Goal: Find contact information: Find contact information

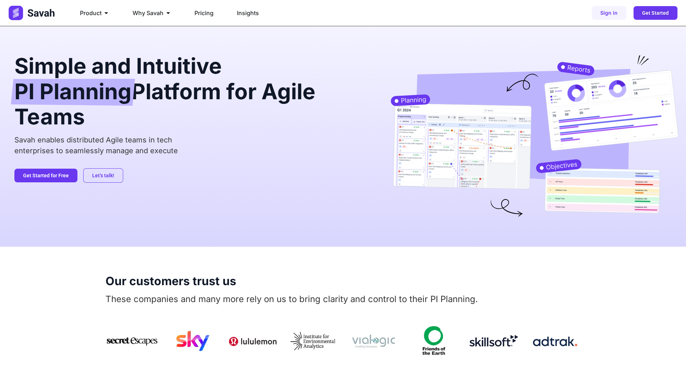
click at [297, 15] on ul "Product Close Product Open Product PI Planning Run planning events at scale wit…" at bounding box center [256, 13] width 364 height 14
click at [69, 75] on h2 "Simple and Intuitive PI Planning Platform for Agile Teams" at bounding box center [190, 91] width 353 height 72
click at [74, 103] on span "PI Planning" at bounding box center [72, 92] width 117 height 27
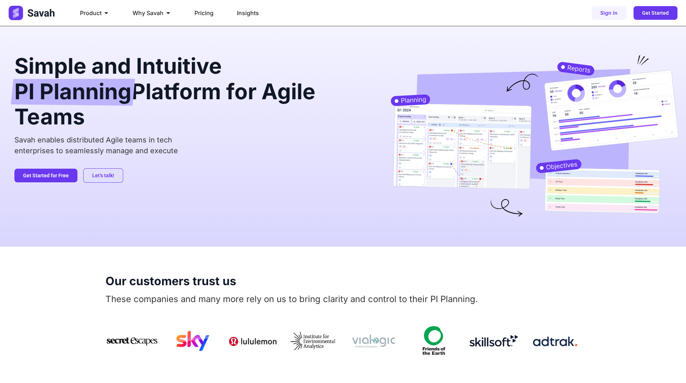
click at [78, 116] on h2 "Simple and Intuitive PI Planning Platform for Agile Teams" at bounding box center [190, 91] width 353 height 72
drag, startPoint x: 89, startPoint y: 125, endPoint x: 17, endPoint y: 78, distance: 85.2
click at [17, 78] on h2 "Simple and Intuitive PI Planning Platform for Agile Teams" at bounding box center [190, 91] width 353 height 72
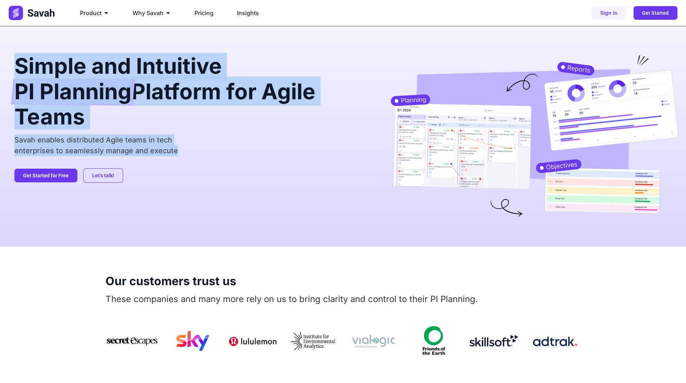
drag, startPoint x: 18, startPoint y: 69, endPoint x: 186, endPoint y: 154, distance: 188.1
click at [186, 154] on div "Simple and Intuitive PI Planning Platform for Agile Teams Savah enables distrib…" at bounding box center [190, 136] width 353 height 163
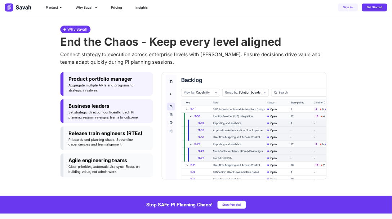
scroll to position [360, 0]
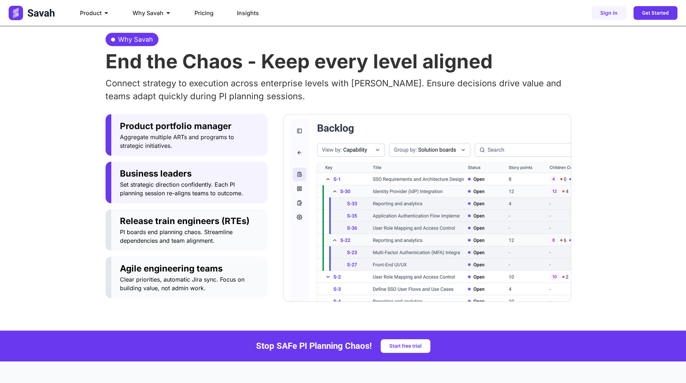
click at [206, 185] on span "Set strategic direction confidently. Each PI planning session re-aligns teams t…" at bounding box center [189, 188] width 139 height 17
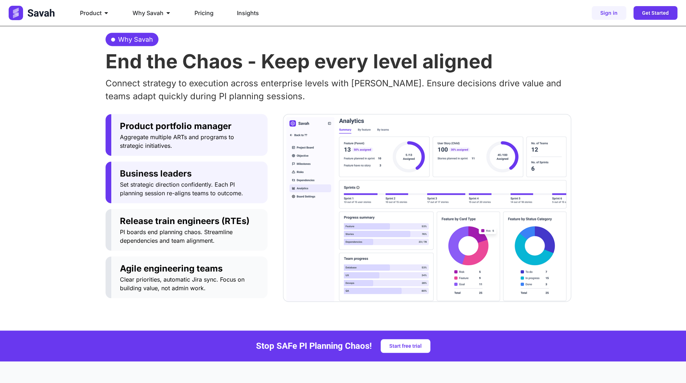
click at [209, 139] on span "Aggregate multiple ARTs and programs to strategic initiatives." at bounding box center [189, 141] width 139 height 17
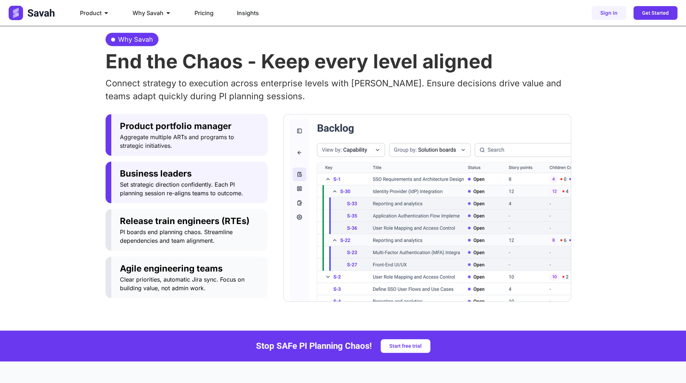
click at [194, 200] on button "Business leaders Set strategic direction confidently. Each PI planning session …" at bounding box center [186, 183] width 162 height 42
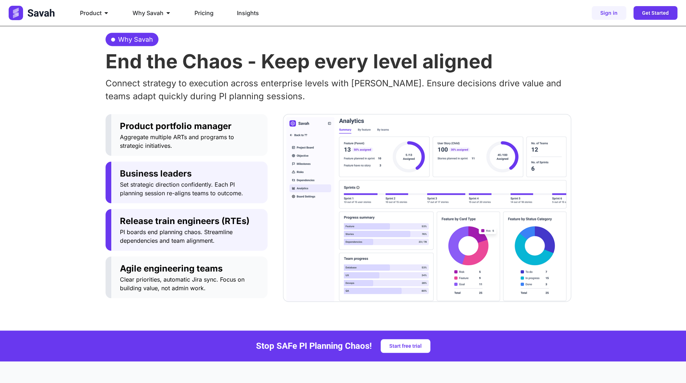
click at [196, 223] on span "Release train engineers (RTEs)" at bounding box center [189, 221] width 139 height 13
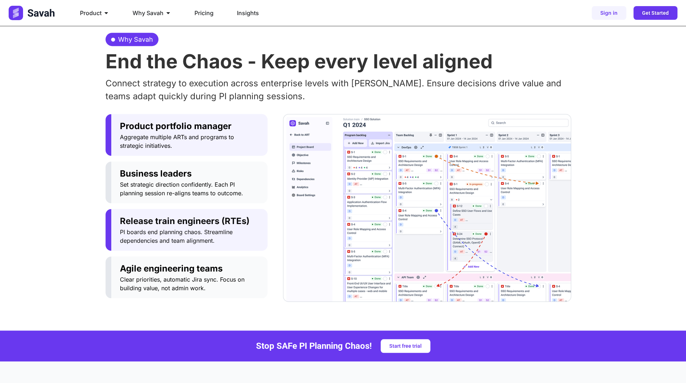
click at [240, 122] on span "Product portfolio manager" at bounding box center [189, 126] width 139 height 13
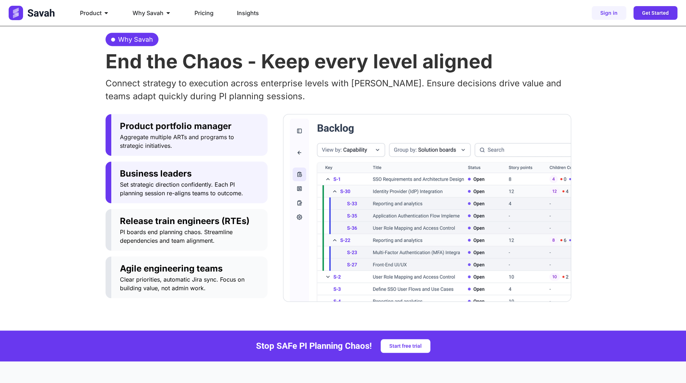
click at [218, 171] on span "Business leaders" at bounding box center [189, 173] width 139 height 13
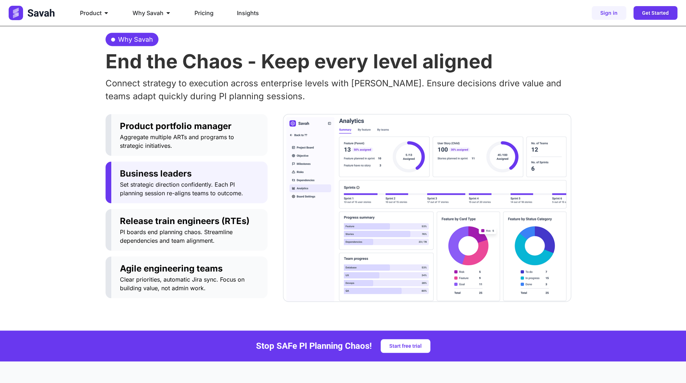
click at [274, 87] on p "Connect strategy to execution across enterprise levels with Savah. Ensure decis…" at bounding box center [342, 90] width 475 height 26
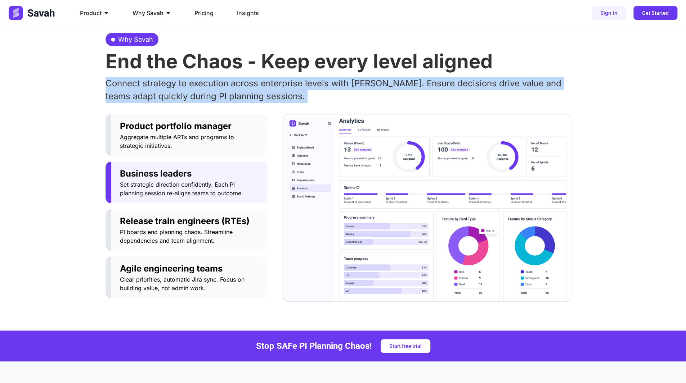
click at [274, 87] on p "Connect strategy to execution across enterprise levels with Savah. Ensure decis…" at bounding box center [342, 90] width 475 height 26
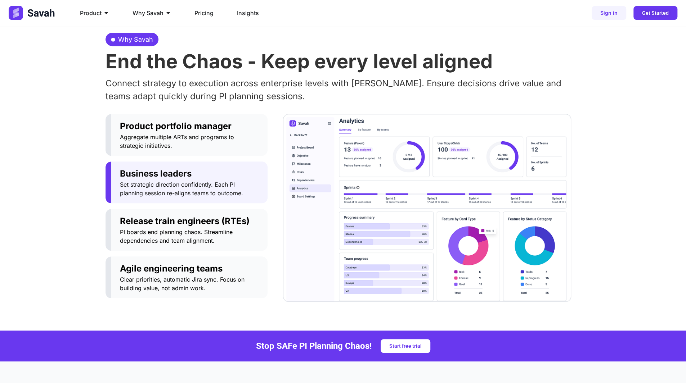
click at [312, 52] on h2 "End the Chaos - Keep every level aligned" at bounding box center [342, 61] width 475 height 19
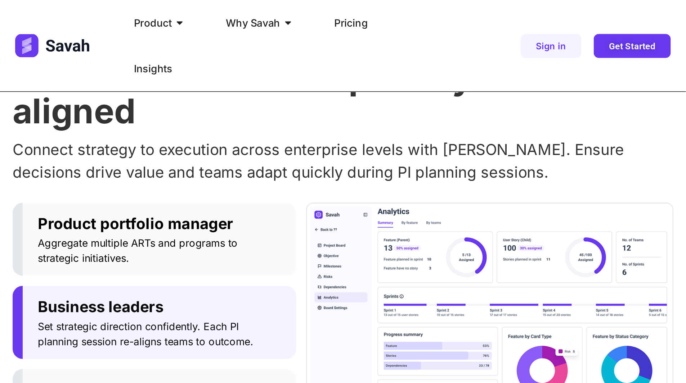
scroll to position [402, 0]
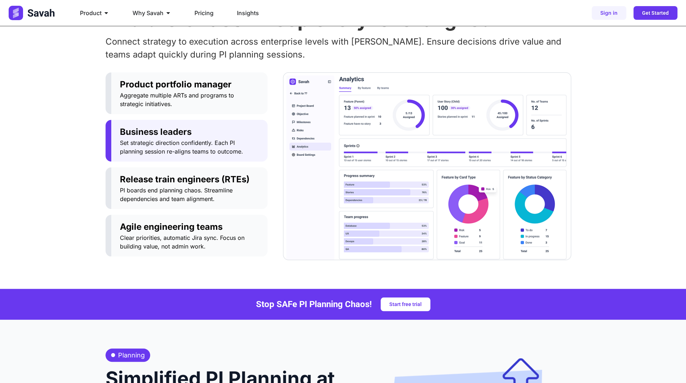
click at [468, 42] on p "Connect strategy to execution across enterprise levels with Savah. Ensure decis…" at bounding box center [342, 48] width 475 height 26
click at [73, 223] on div "Why Savah End the Chaos - Keep every level aligned Connect strategy to executio…" at bounding box center [343, 125] width 686 height 326
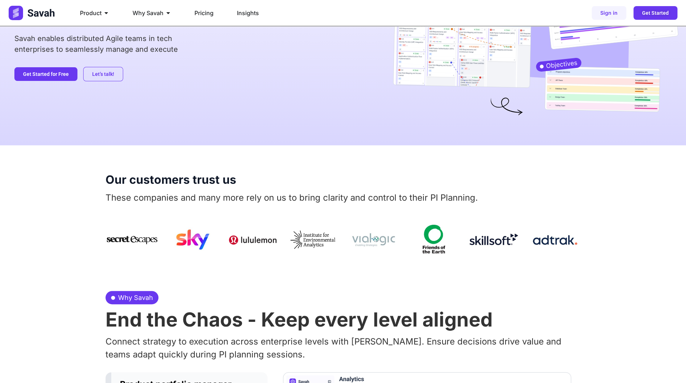
scroll to position [83, 0]
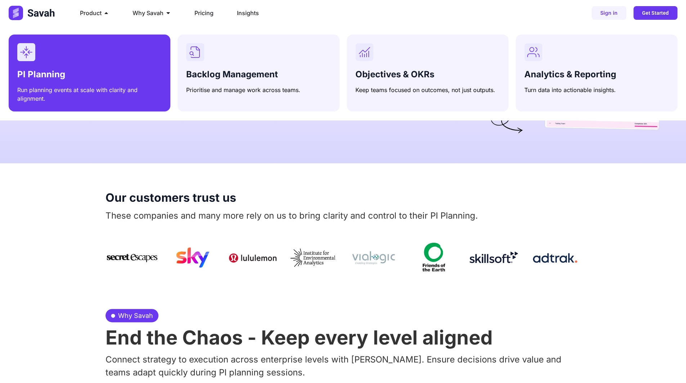
click at [97, 61] on div "Menu" at bounding box center [89, 52] width 144 height 18
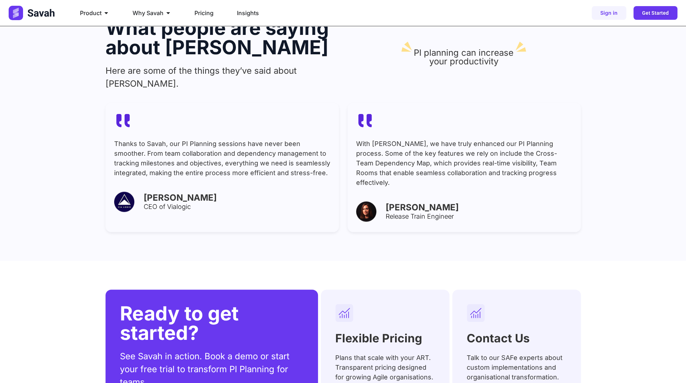
scroll to position [2783, 0]
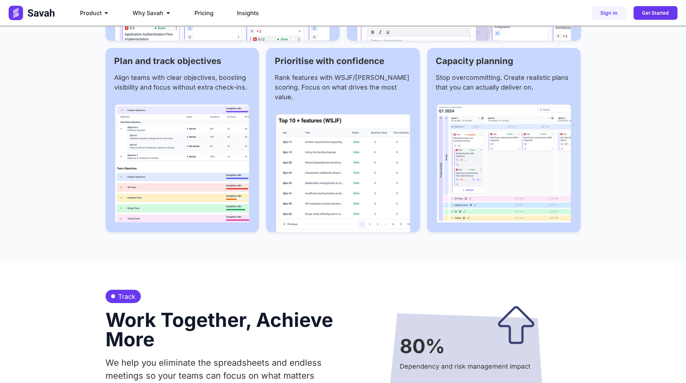
scroll to position [1019, 0]
click at [449, 5] on div "Product Close Product Open Product PI Planning Run planning events at scale wit…" at bounding box center [343, 13] width 686 height 26
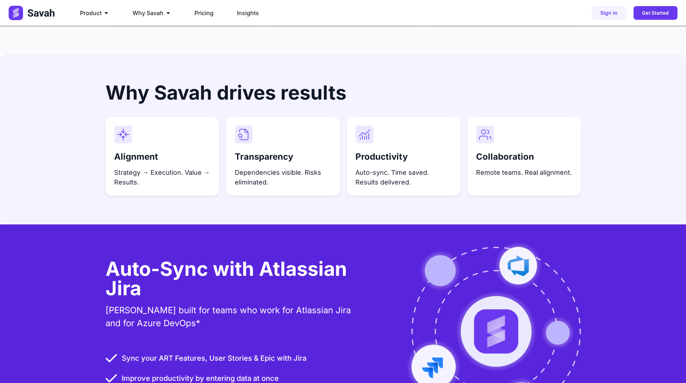
scroll to position [1955, 0]
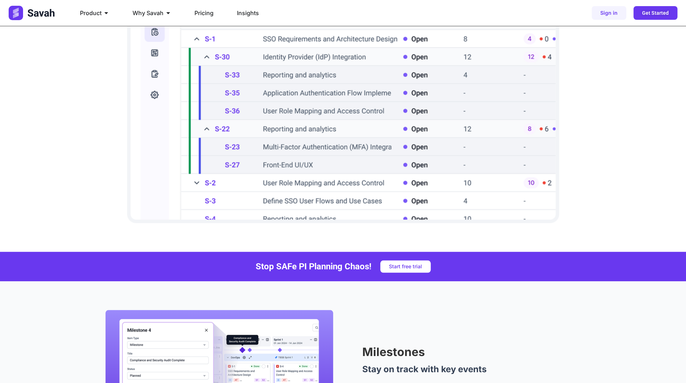
scroll to position [360, 0]
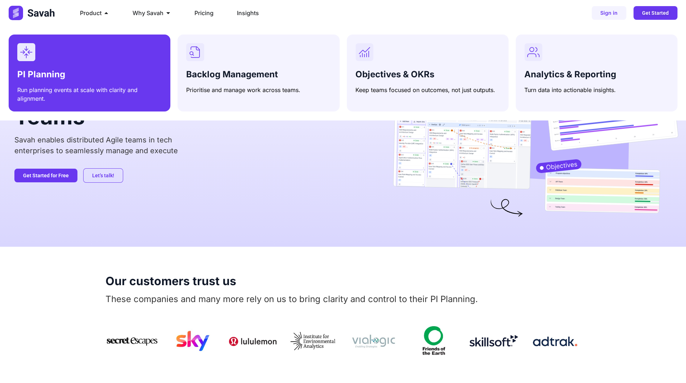
click at [112, 67] on div "PI Planning Run planning events at scale with clarity and alignment." at bounding box center [89, 85] width 144 height 36
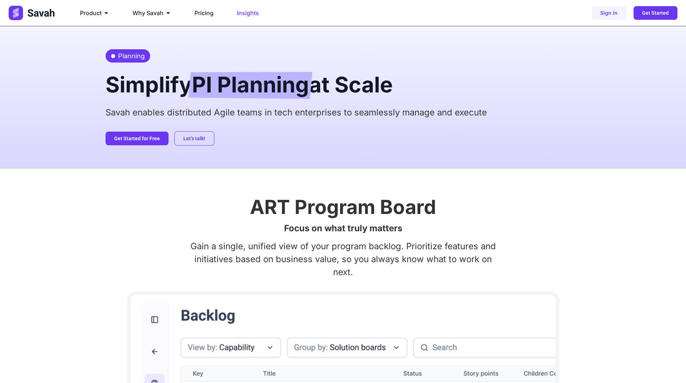
click at [245, 13] on span "Insights" at bounding box center [248, 13] width 22 height 9
click at [249, 15] on span "Insights" at bounding box center [248, 13] width 22 height 9
click at [79, 192] on div "ART Program Board Focus on what truly matters Gain a single, unified view of yo…" at bounding box center [343, 386] width 686 height 435
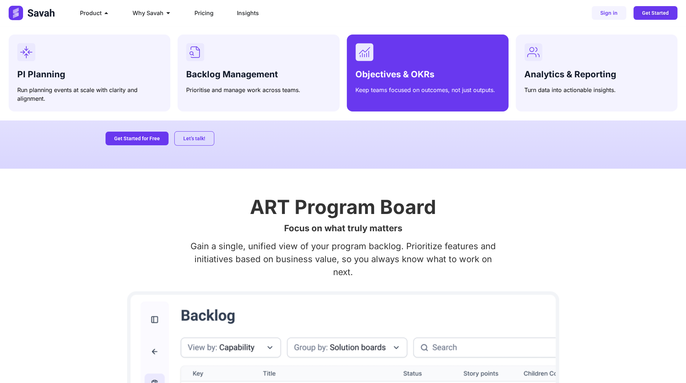
click at [396, 64] on div "Objectives & OKRs Keep teams focused on outcomes, not just outputs." at bounding box center [427, 68] width 144 height 51
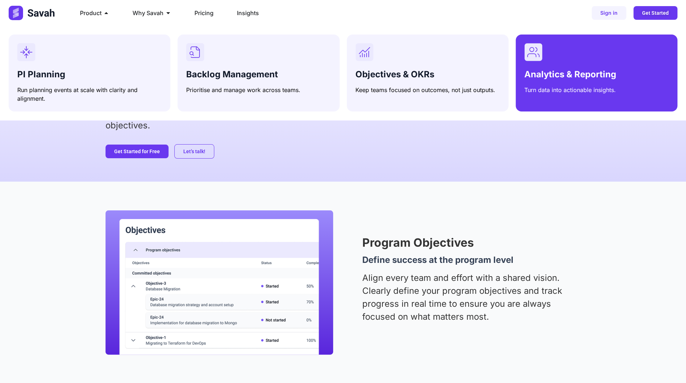
click at [570, 60] on div "Menu" at bounding box center [596, 52] width 144 height 18
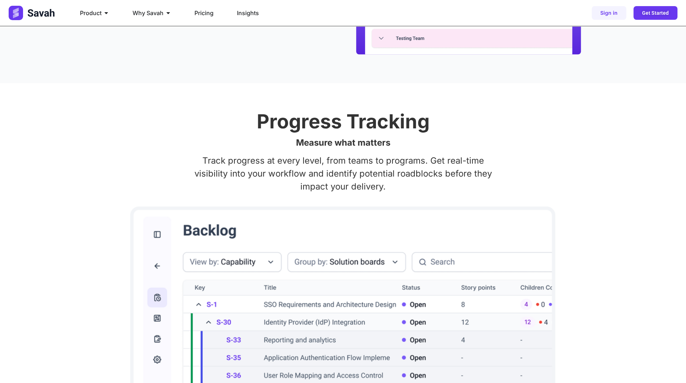
scroll to position [504, 0]
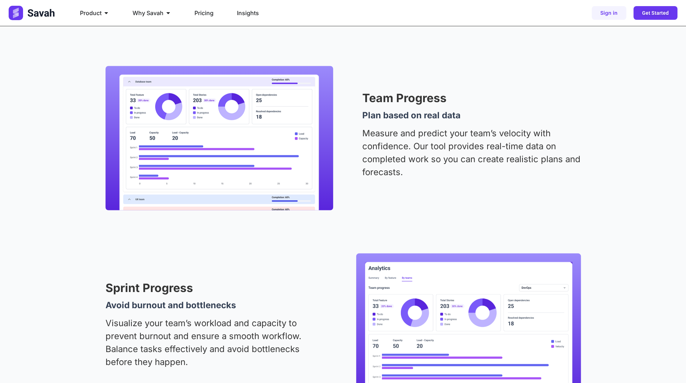
scroll to position [936, 0]
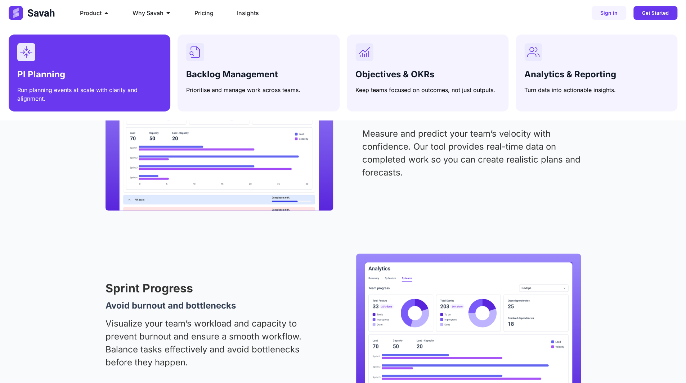
click at [95, 60] on div "Menu" at bounding box center [89, 52] width 144 height 18
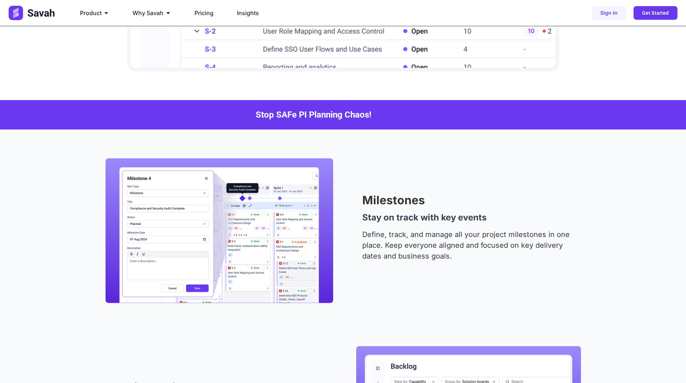
scroll to position [612, 0]
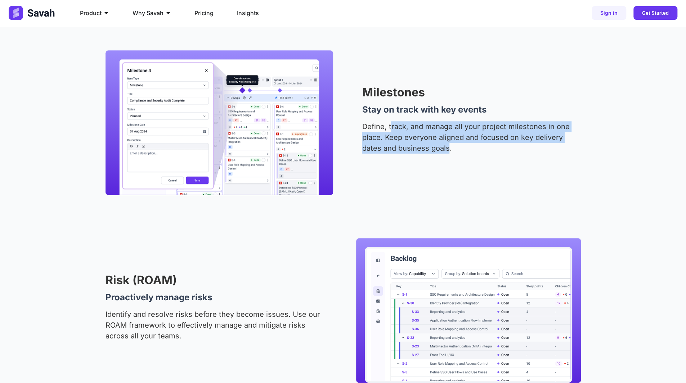
drag, startPoint x: 390, startPoint y: 131, endPoint x: 453, endPoint y: 149, distance: 65.4
click at [449, 149] on p "Define, track, and manage all your project milestones in one place. Keep everyo…" at bounding box center [471, 137] width 218 height 32
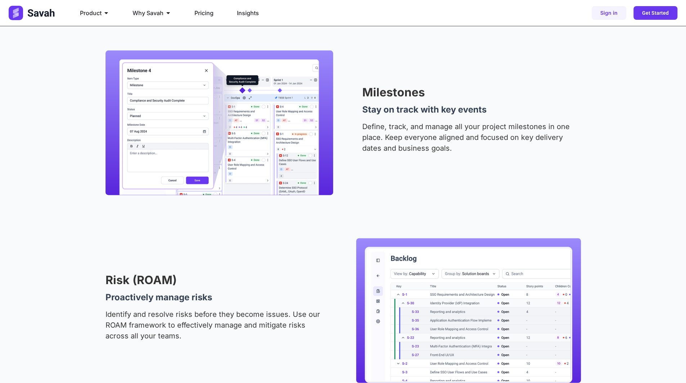
click at [453, 149] on p "Define, track, and manage all your project milestones in one place. Keep everyo…" at bounding box center [471, 137] width 218 height 32
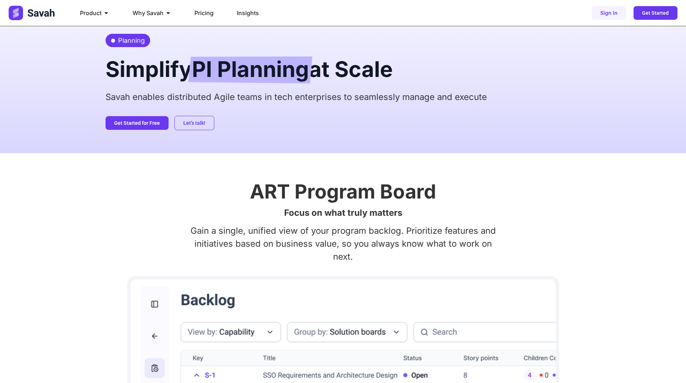
scroll to position [0, 0]
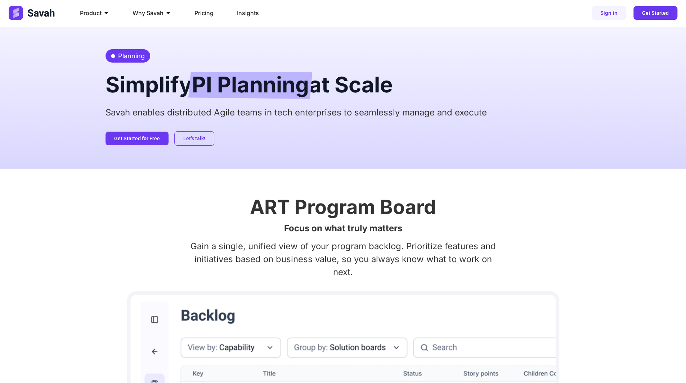
click at [331, 85] on h2 "Simplify PI Planning at Scale" at bounding box center [342, 84] width 475 height 29
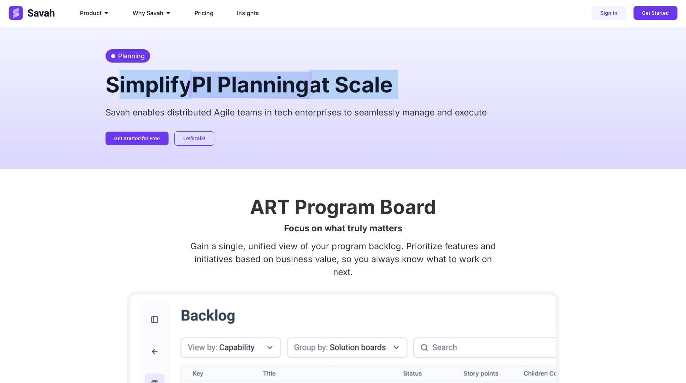
click at [331, 85] on h2 "Simplify PI Planning at Scale" at bounding box center [342, 84] width 475 height 29
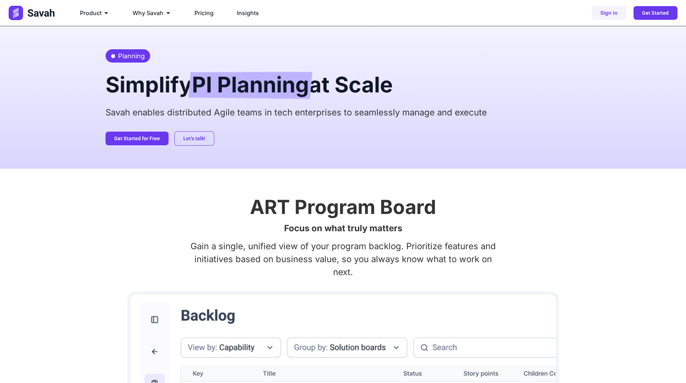
click at [347, 145] on div "Let’s talk! Get Started for Free" at bounding box center [342, 138] width 475 height 14
click at [184, 74] on h2 "Simplify PI Planning at Scale" at bounding box center [342, 84] width 475 height 29
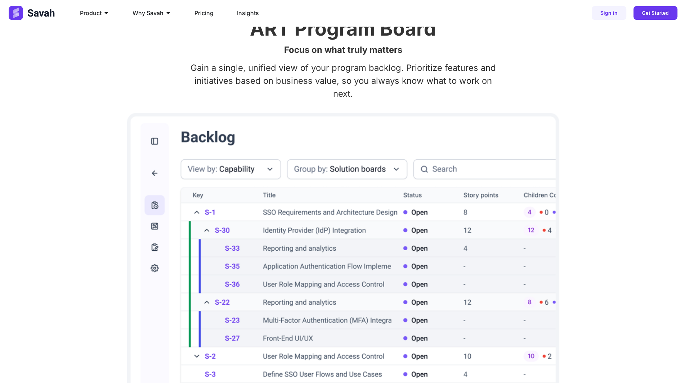
scroll to position [180, 0]
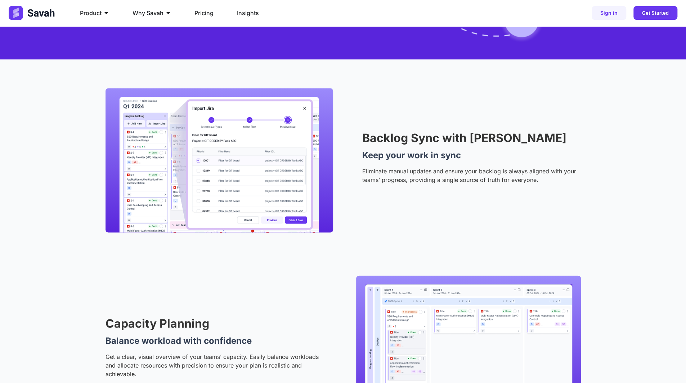
scroll to position [1008, 0]
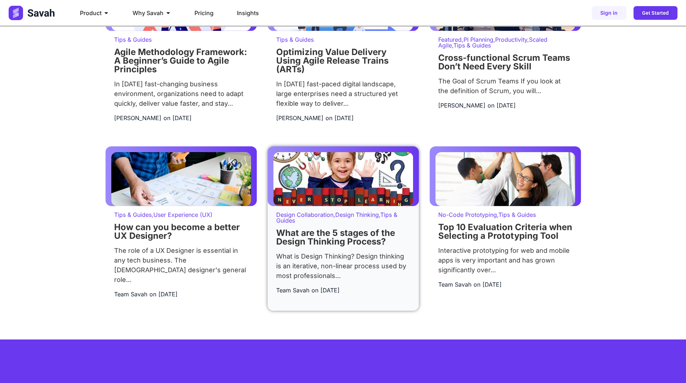
scroll to position [1691, 0]
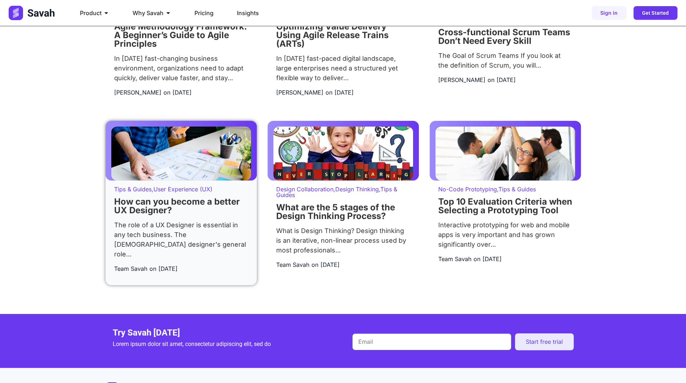
click at [199, 238] on div "The role of a UX Designer is essential in any tech business. The [DEMOGRAPHIC_D…" at bounding box center [181, 239] width 134 height 39
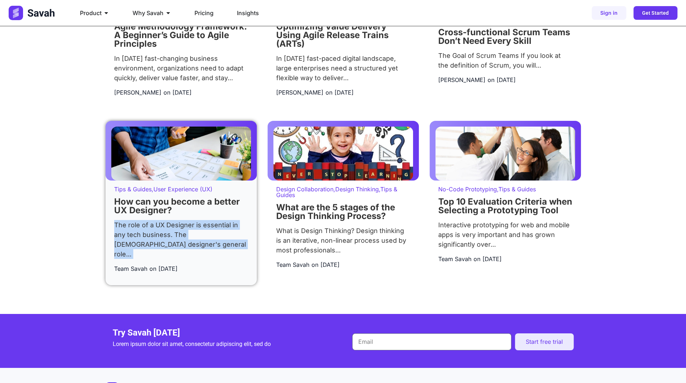
click at [199, 238] on div "The role of a UX Designer is essential in any tech business. The [DEMOGRAPHIC_D…" at bounding box center [181, 239] width 134 height 39
click at [184, 241] on div "The role of a UX Designer is essential in any tech business. The UX designer's …" at bounding box center [181, 239] width 134 height 39
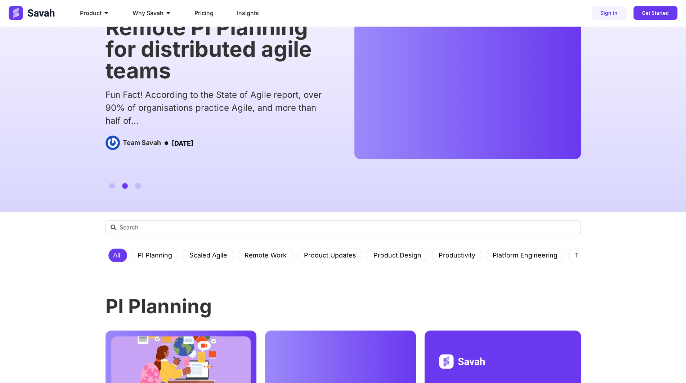
scroll to position [36, 0]
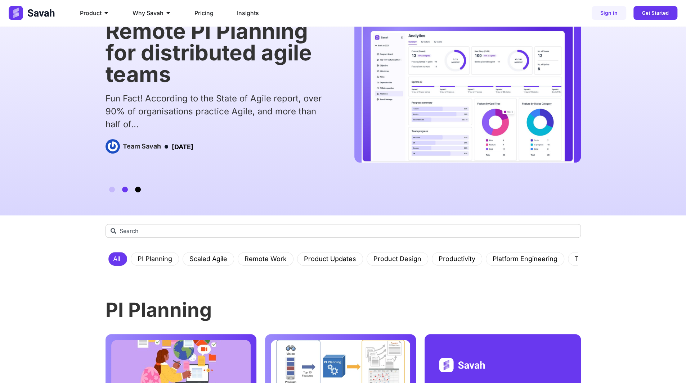
click at [136, 187] on span "Go to slide 3" at bounding box center [138, 190] width 6 height 6
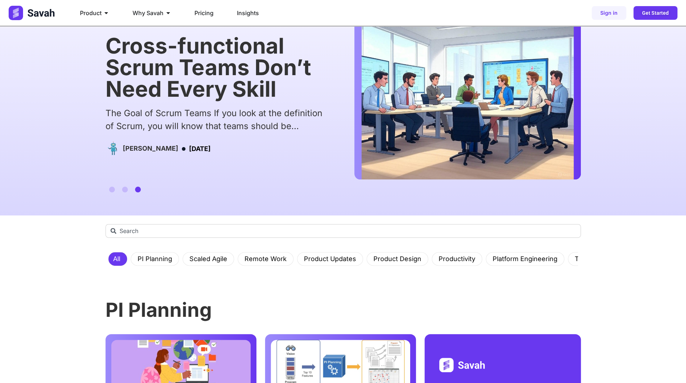
click at [131, 189] on div at bounding box center [124, 190] width 39 height 6
click at [125, 191] on span "Go to slide 2" at bounding box center [125, 190] width 6 height 6
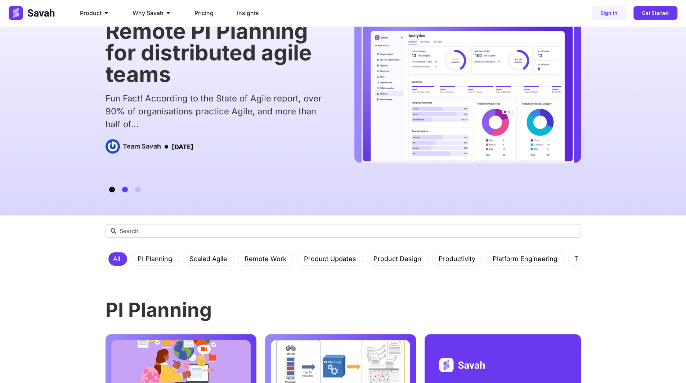
click at [113, 192] on span "Go to slide 1" at bounding box center [112, 190] width 6 height 6
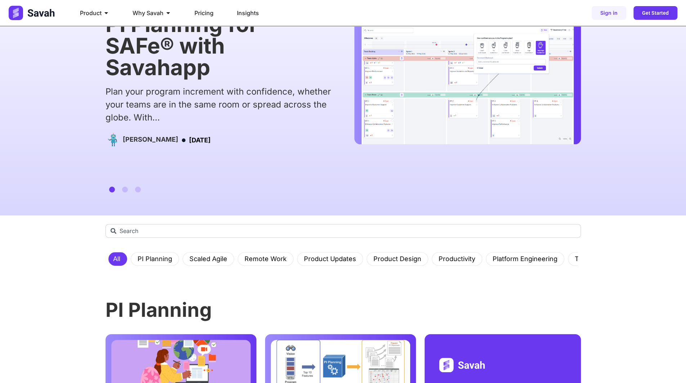
click at [141, 190] on div at bounding box center [124, 190] width 39 height 6
click at [137, 191] on span "Go to slide 3" at bounding box center [138, 190] width 6 height 6
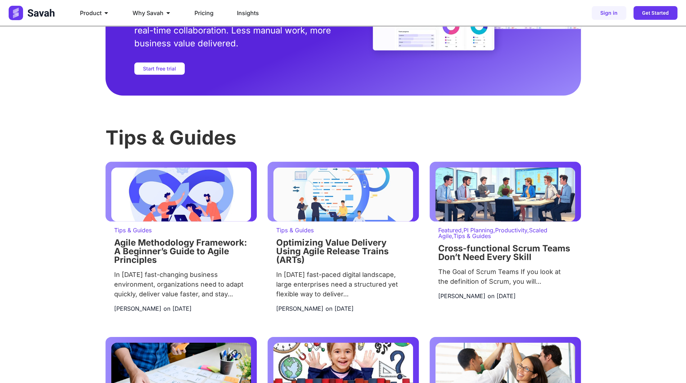
scroll to position [1475, 0]
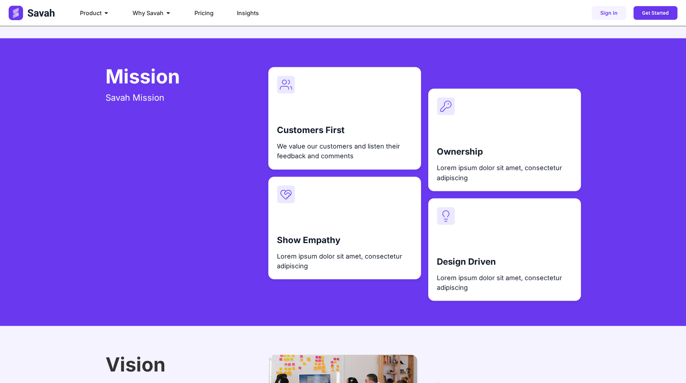
scroll to position [828, 0]
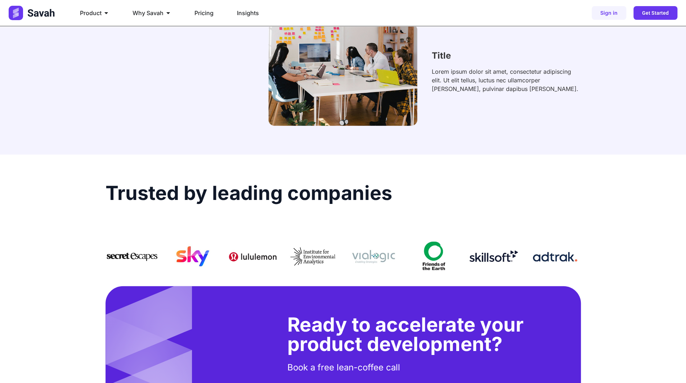
scroll to position [1547, 0]
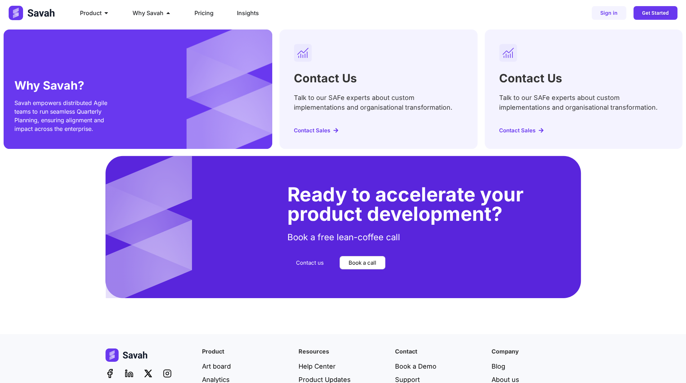
click at [308, 131] on span "Contact Sales" at bounding box center [312, 130] width 36 height 5
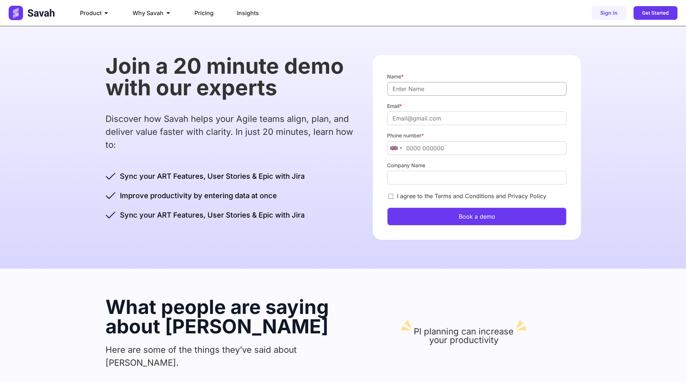
click at [429, 90] on input "Name *" at bounding box center [476, 89] width 179 height 14
click at [342, 136] on p "Discover how Savah helps your Agile teams align, plan, and deliver value faster…" at bounding box center [231, 132] width 253 height 39
click at [465, 213] on button "Book a demo" at bounding box center [476, 217] width 179 height 18
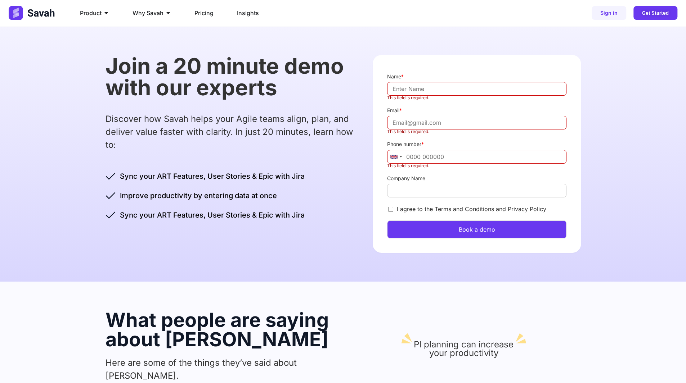
click at [360, 173] on div "Join a 20 minute demo with our experts Discover how Savah helps your Agile team…" at bounding box center [342, 154] width 475 height 256
click at [415, 186] on input "Company Name" at bounding box center [476, 191] width 179 height 14
click at [363, 192] on div "Join a 20 minute demo with our experts Discover how Savah helps your Agile team…" at bounding box center [342, 154] width 475 height 256
